Goal: Navigation & Orientation: Find specific page/section

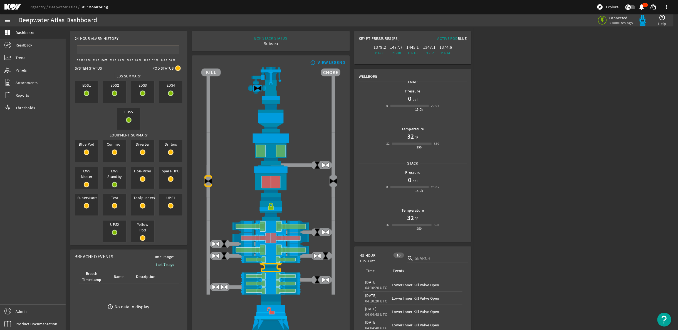
click at [13, 7] on mat-icon at bounding box center [16, 7] width 25 height 7
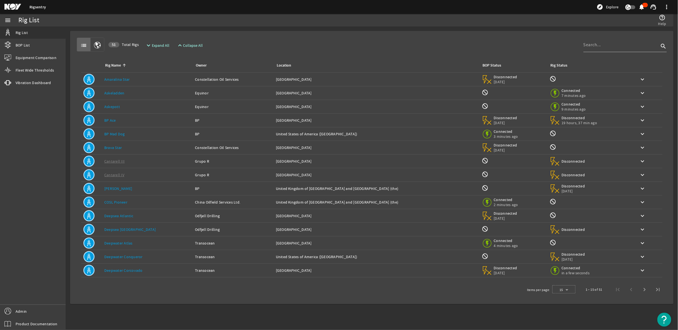
click at [20, 6] on mat-icon at bounding box center [16, 7] width 25 height 7
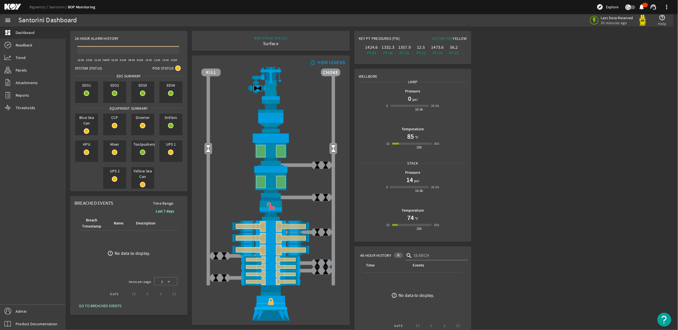
click at [578, 61] on rigsentry-main-dashboard "Santorini Dashboard Last Data Received 33 minutes ago help_outline Help 24-Hour…" at bounding box center [372, 184] width 613 height 316
